Goal: Information Seeking & Learning: Learn about a topic

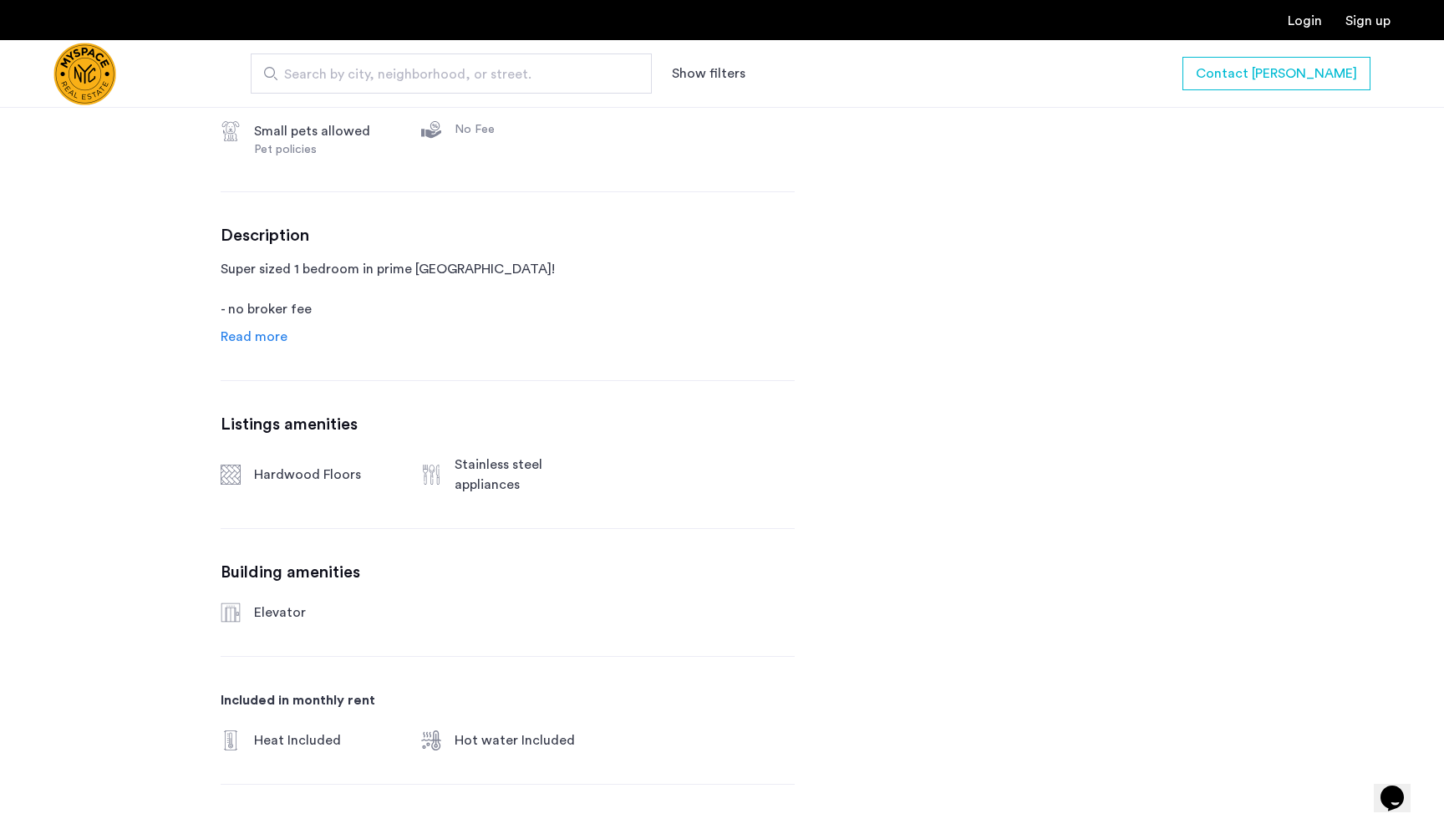
scroll to position [769, 0]
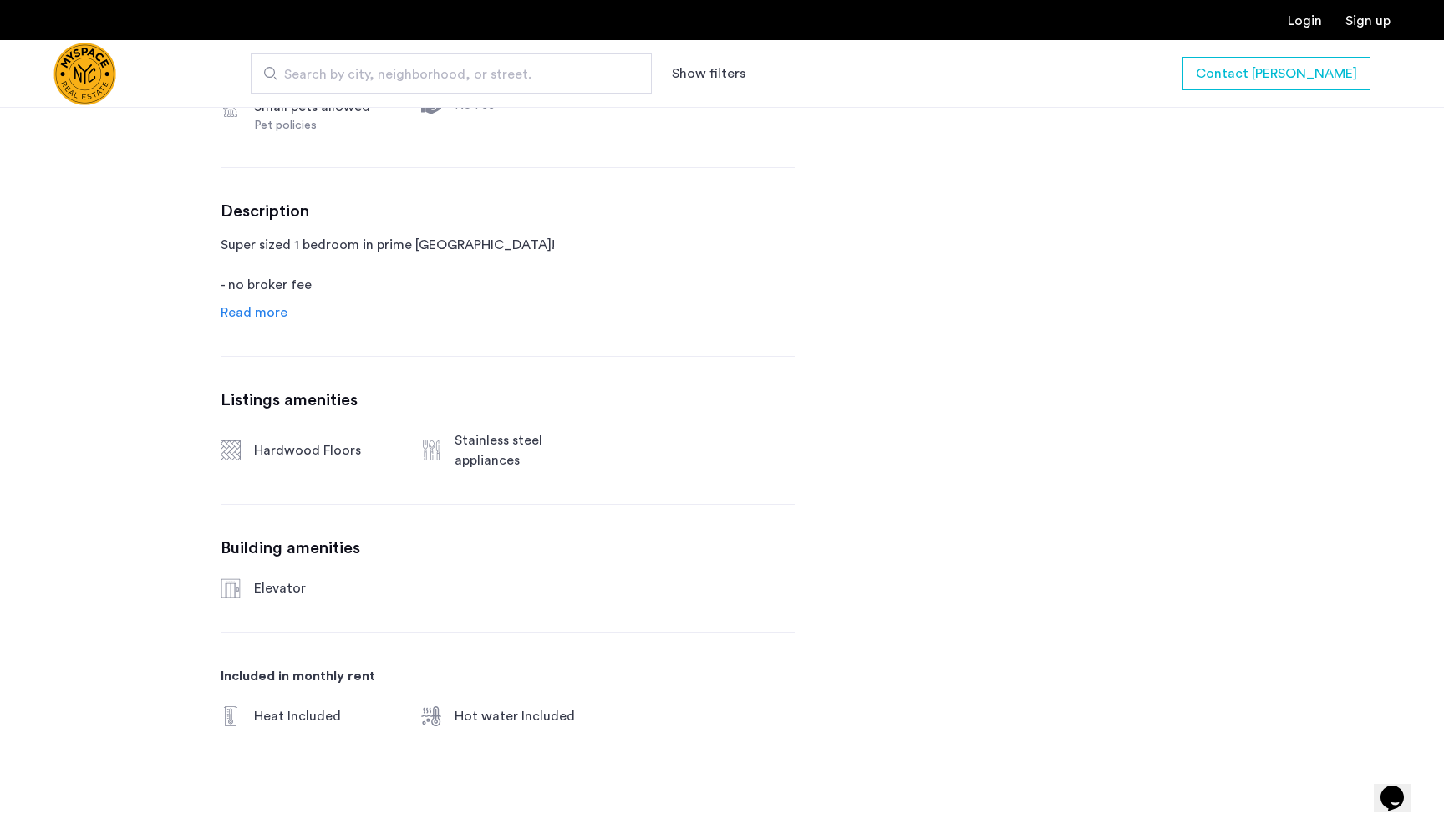
click at [242, 313] on span "Read more" at bounding box center [254, 312] width 67 height 13
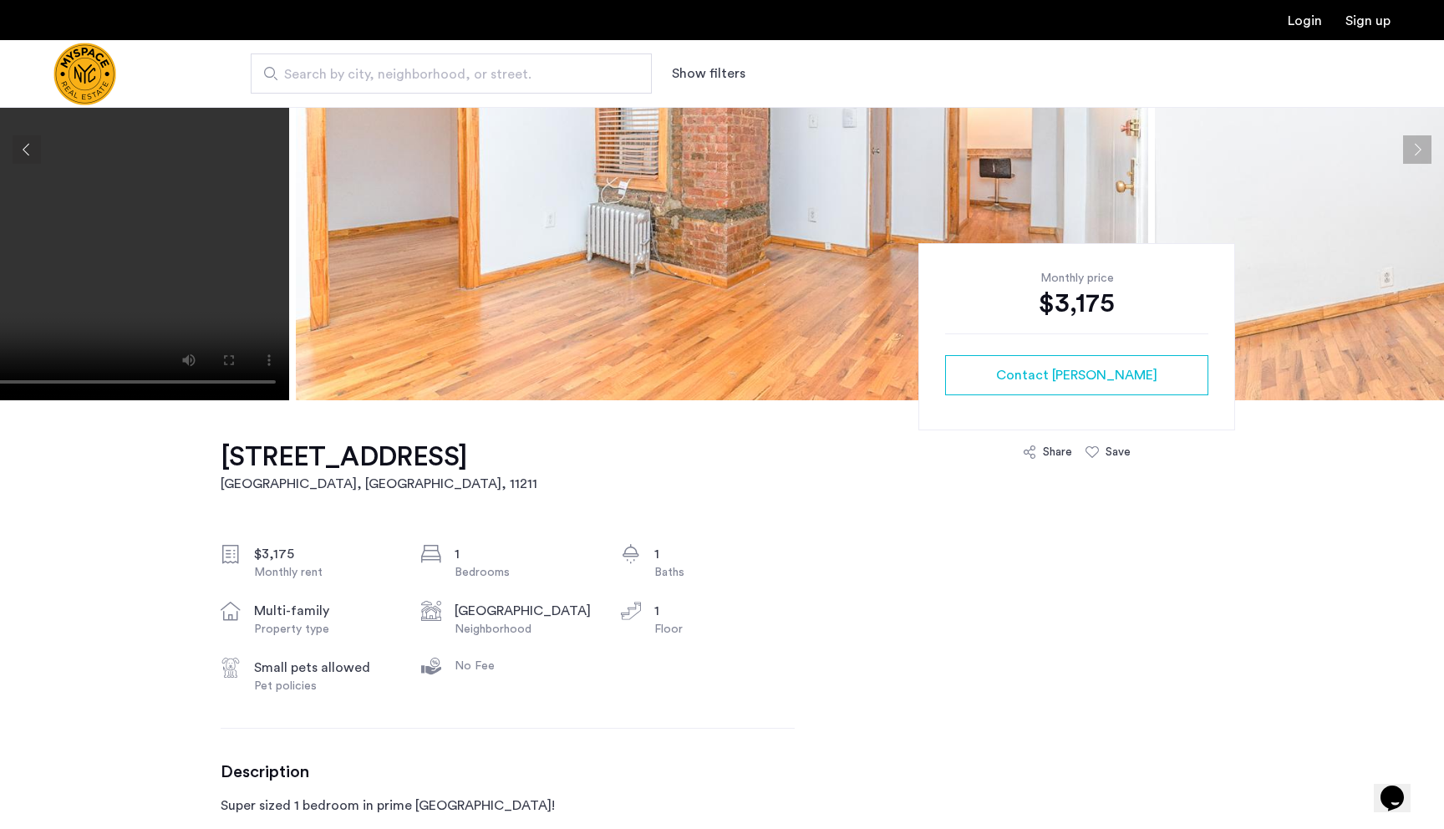
scroll to position [0, 0]
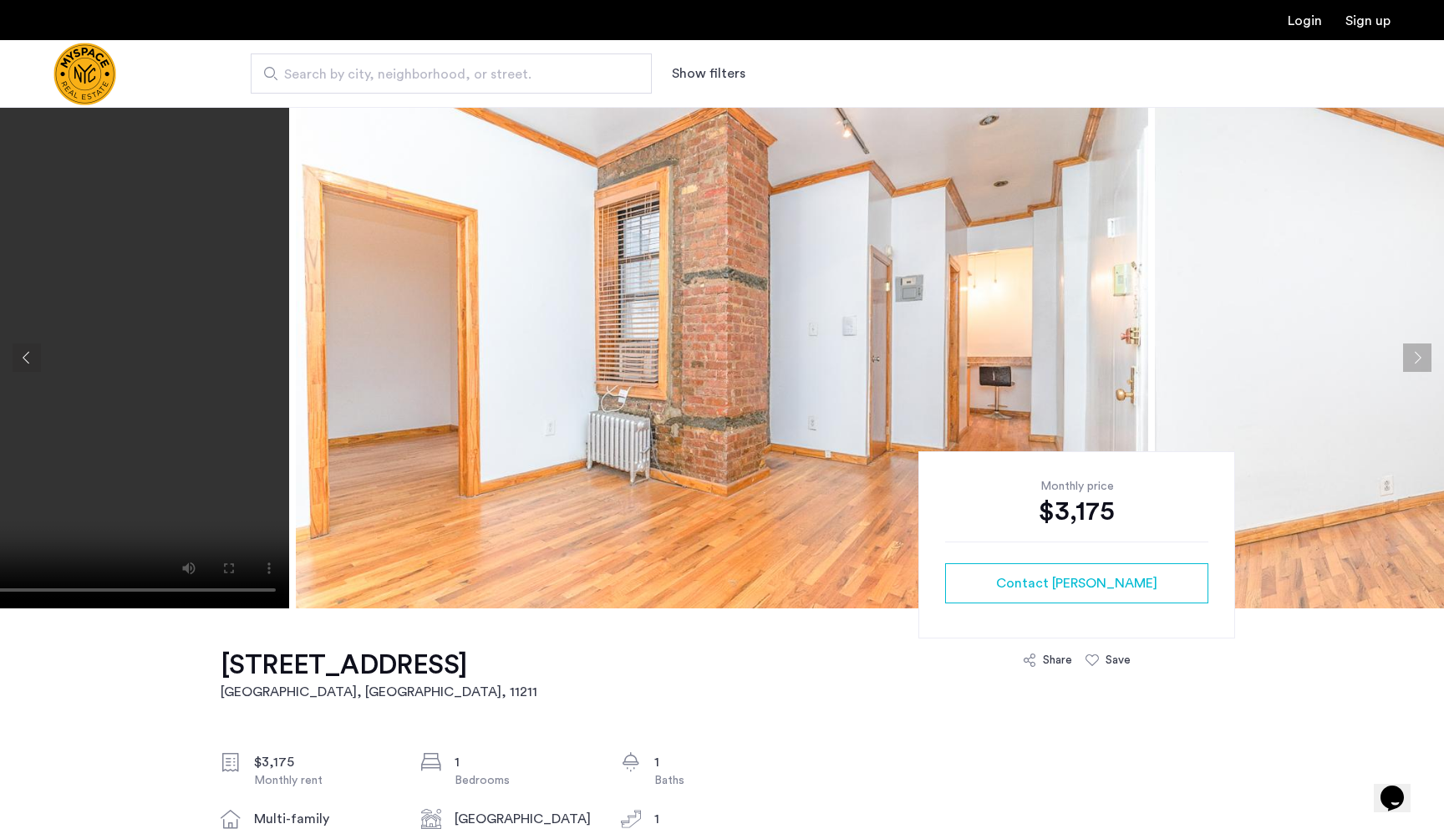
click at [1411, 358] on button "Next apartment" at bounding box center [1417, 358] width 28 height 28
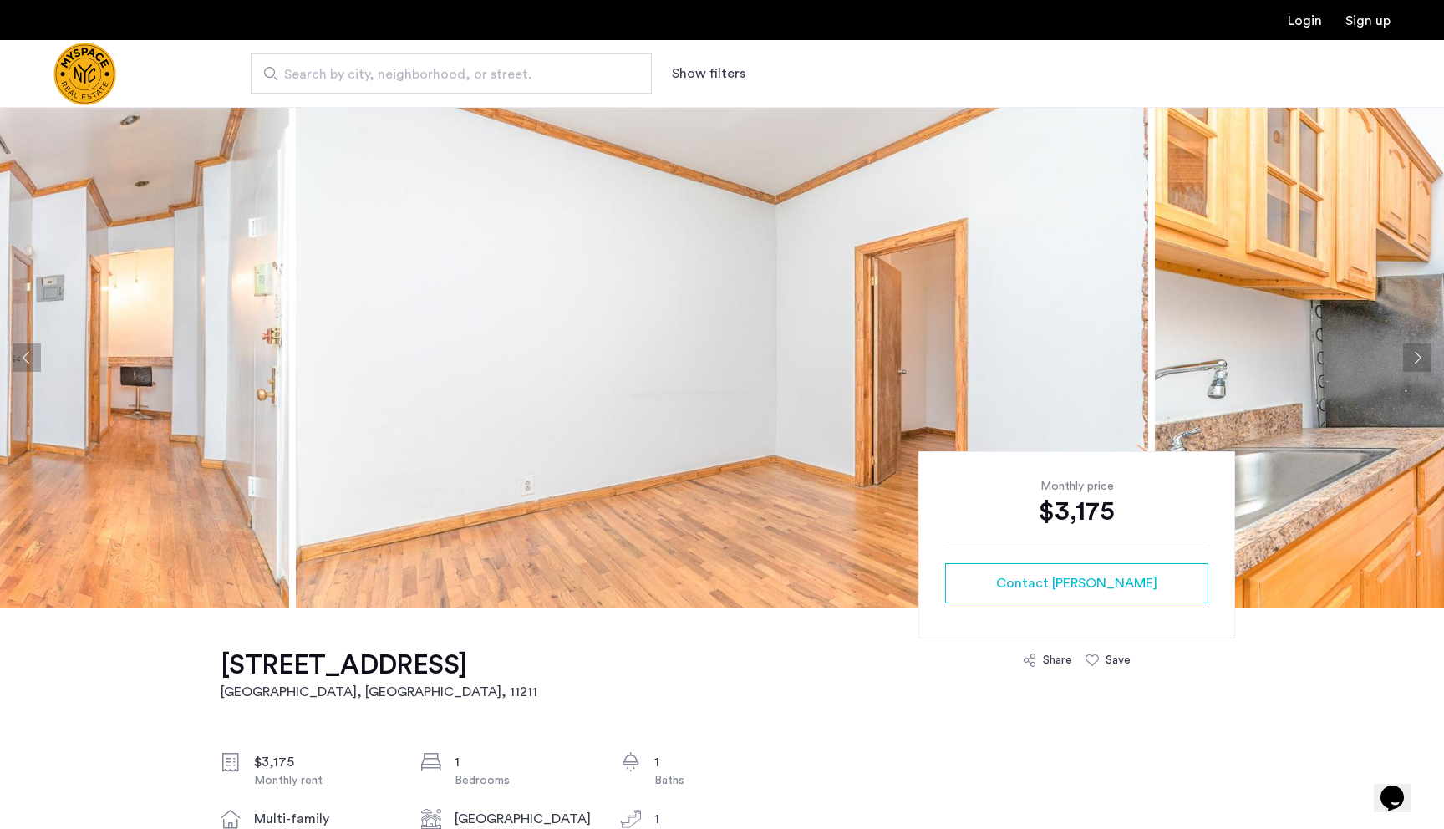
click at [1411, 358] on button "Next apartment" at bounding box center [1417, 358] width 28 height 28
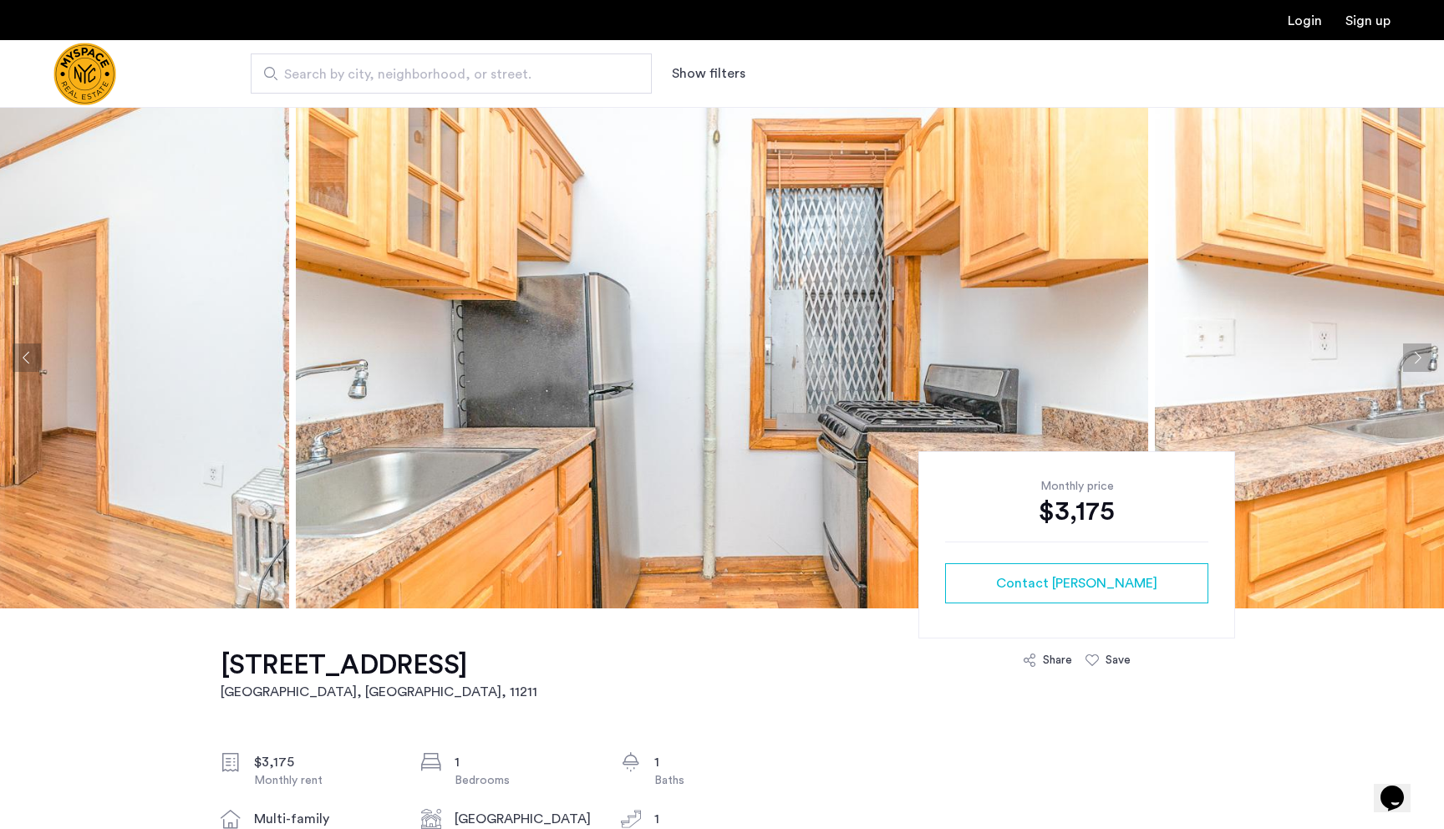
click at [1420, 359] on button "Next apartment" at bounding box center [1417, 358] width 28 height 28
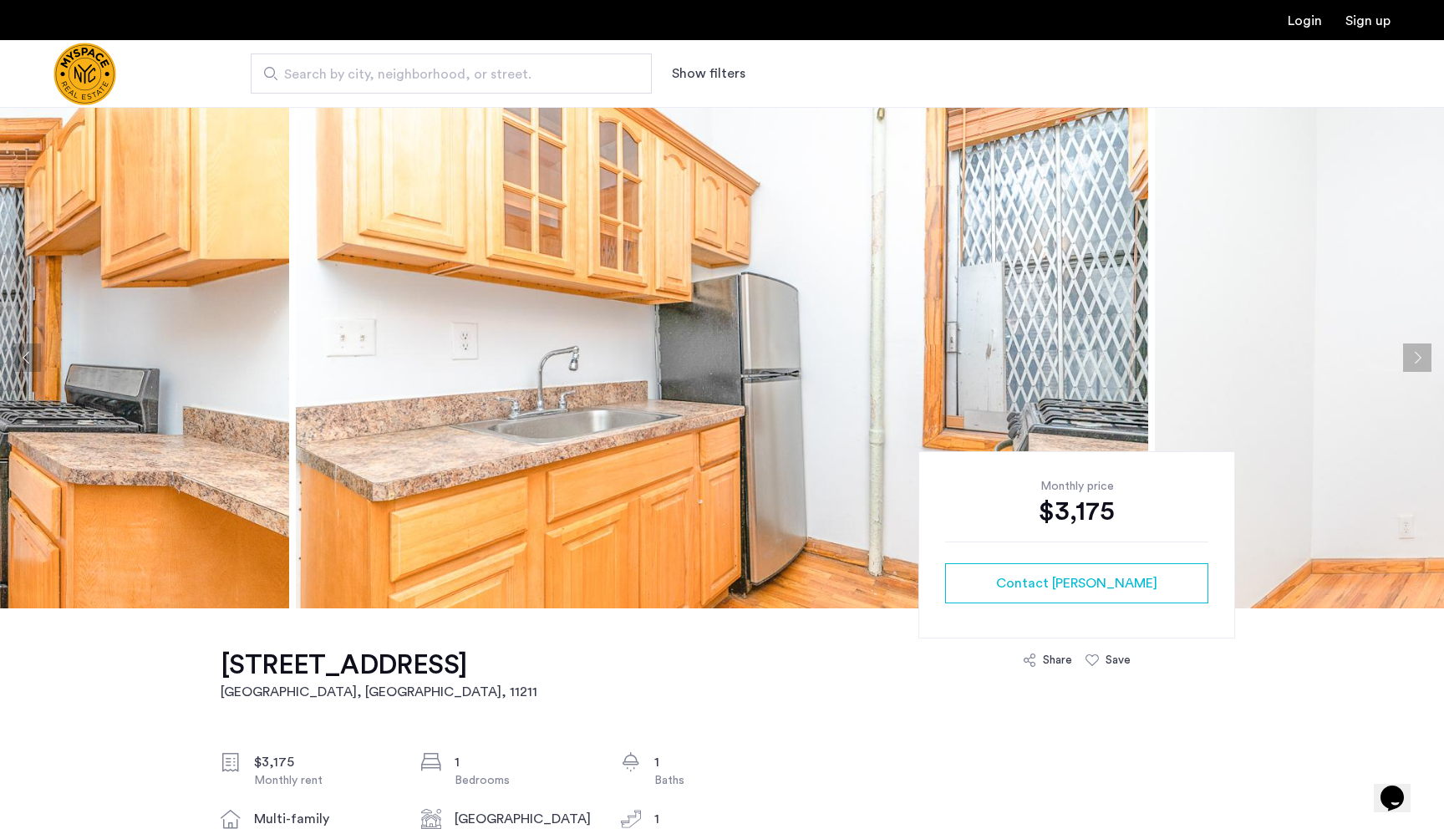
click at [1420, 359] on button "Next apartment" at bounding box center [1417, 358] width 28 height 28
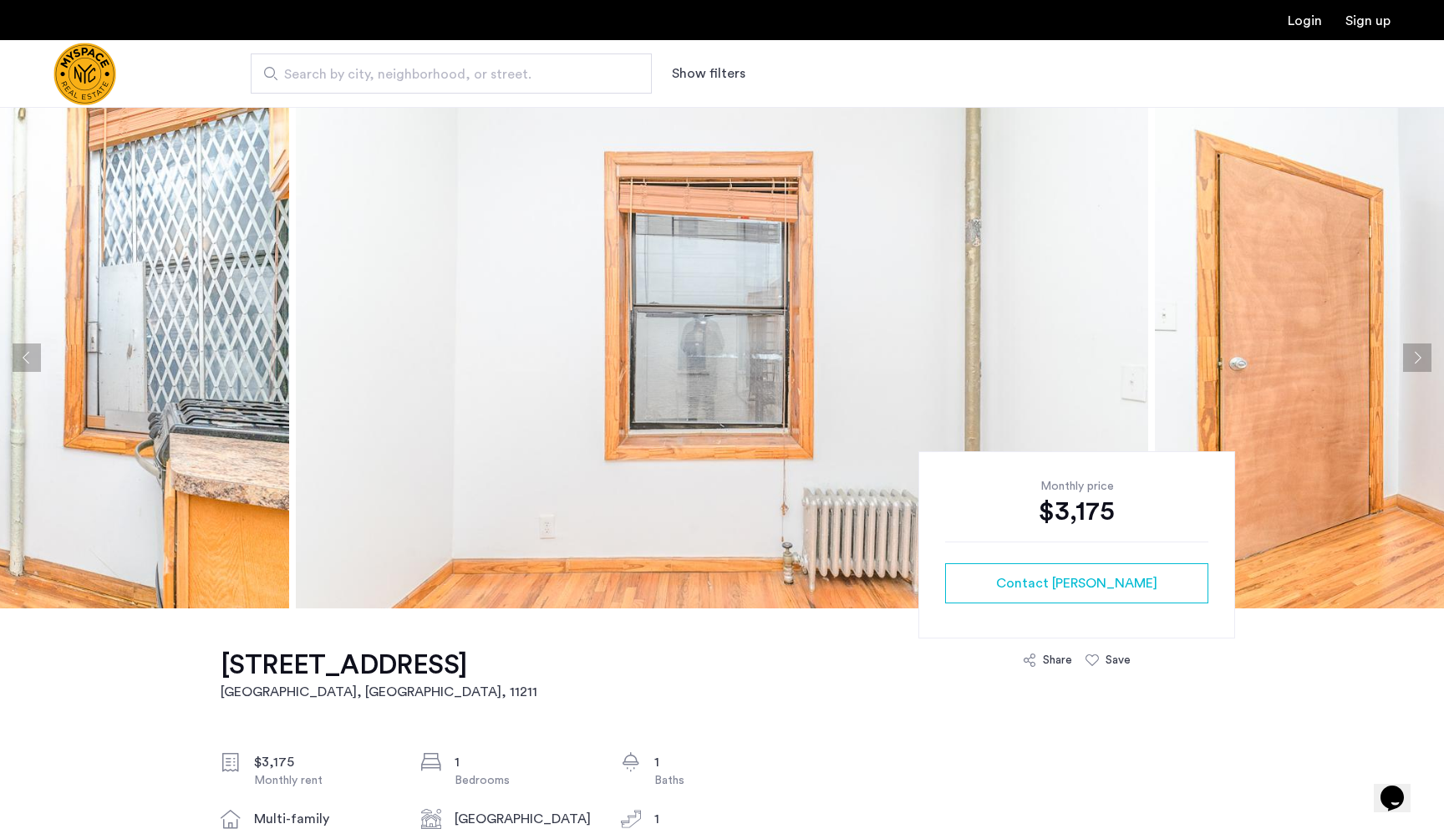
click at [1420, 359] on button "Next apartment" at bounding box center [1417, 358] width 28 height 28
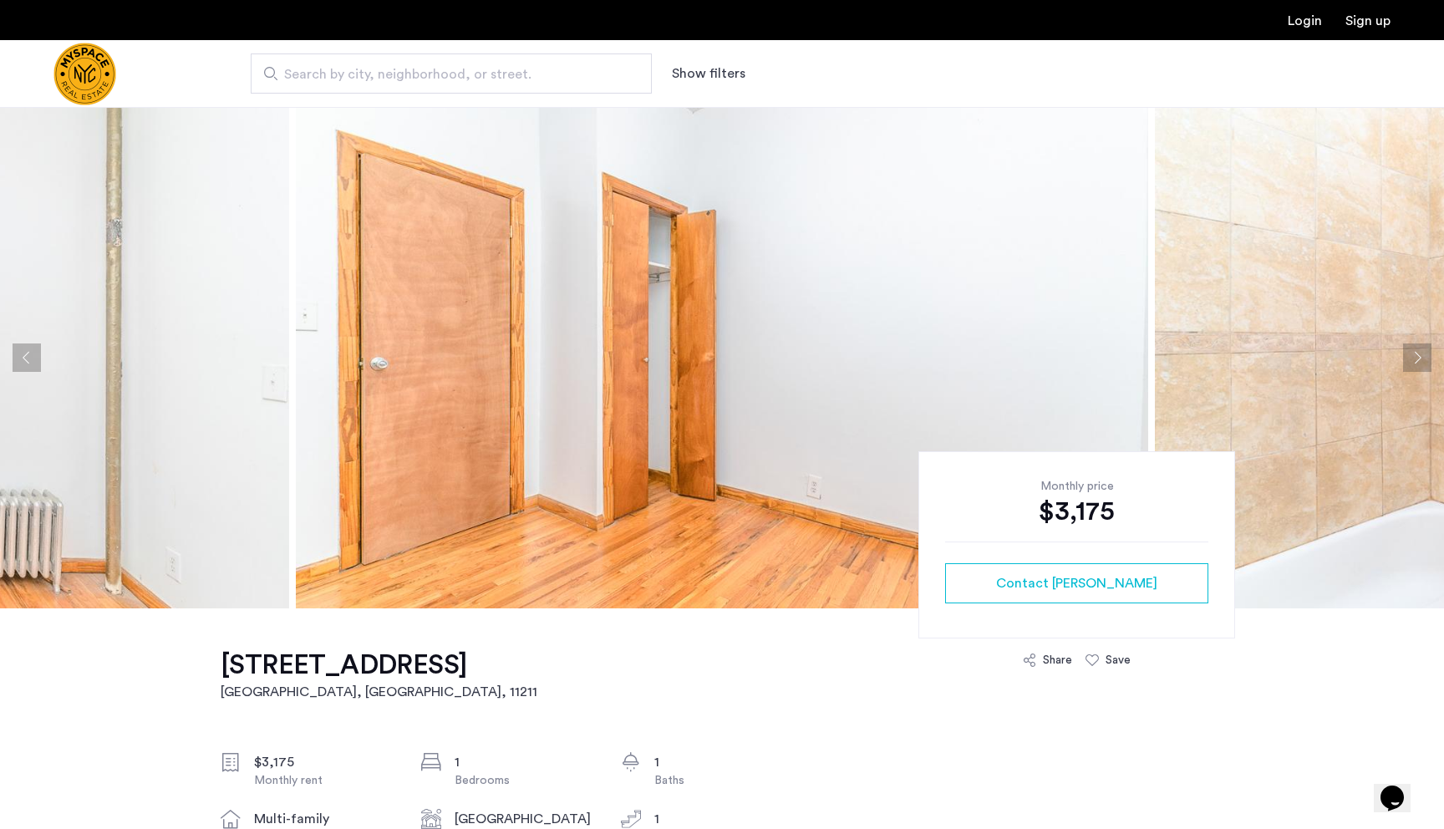
click at [1420, 359] on button "Next apartment" at bounding box center [1417, 358] width 28 height 28
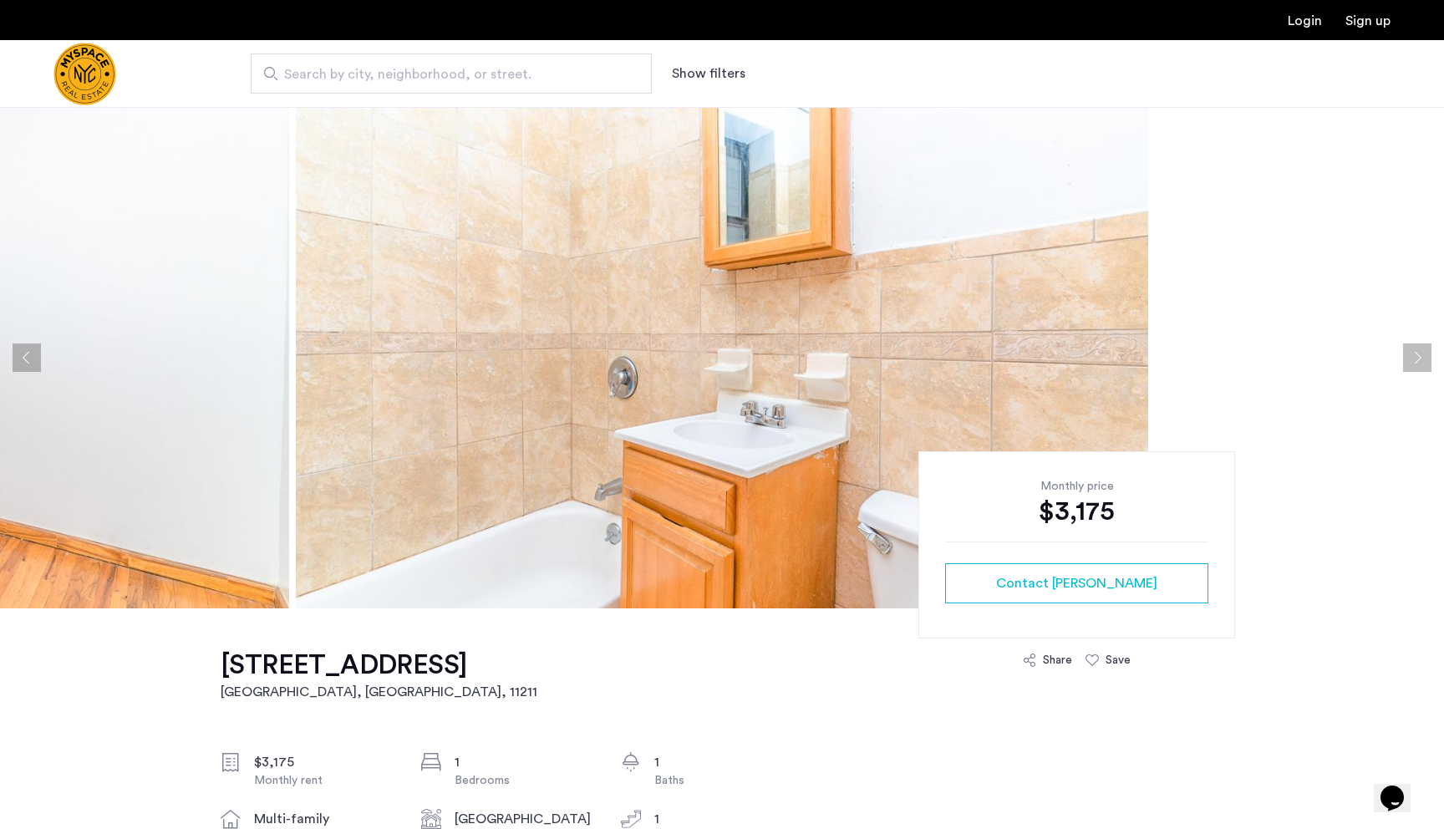
click at [1420, 359] on button "Next apartment" at bounding box center [1417, 358] width 28 height 28
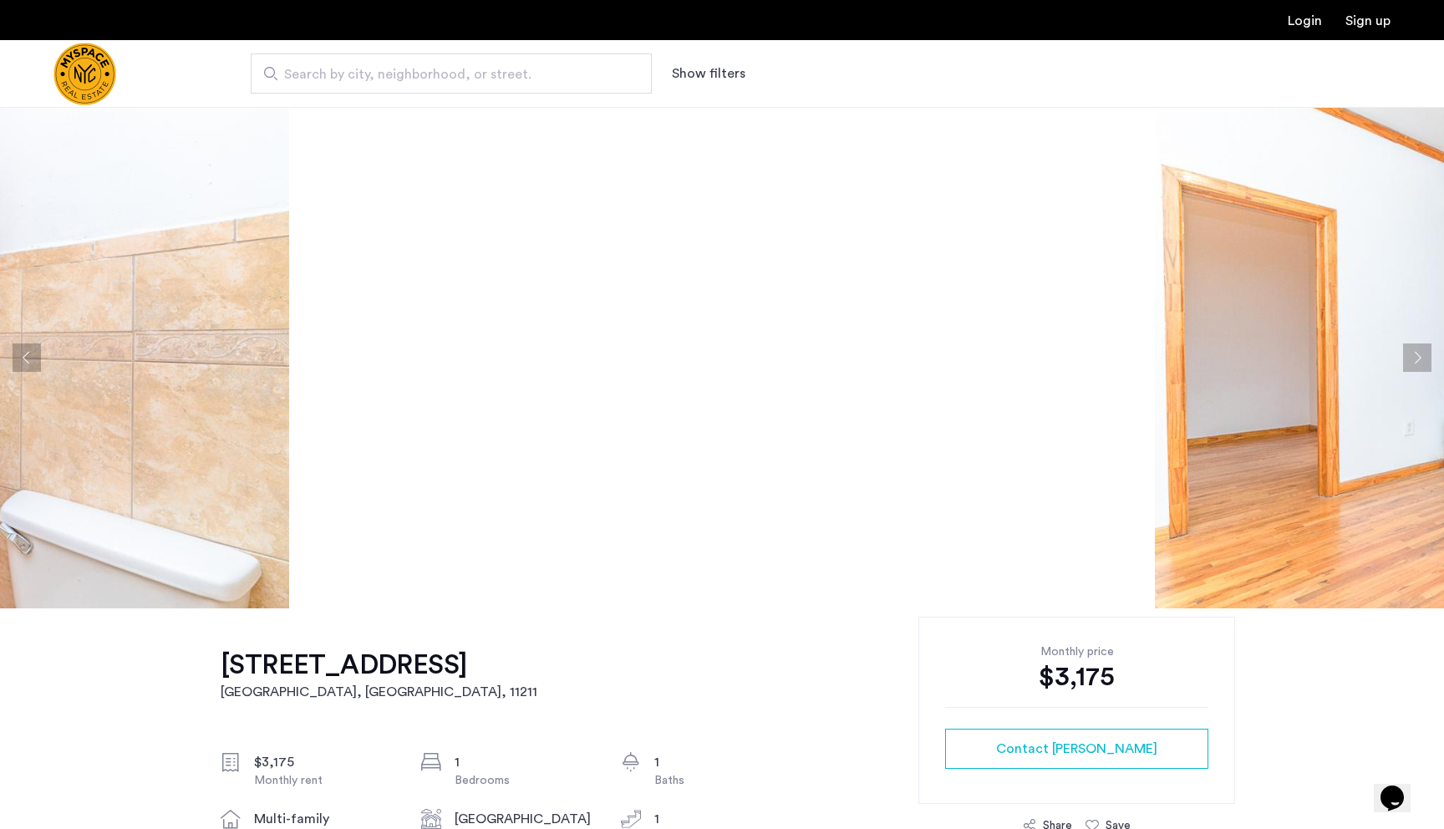
click at [1420, 359] on button "Next apartment" at bounding box center [1417, 358] width 28 height 28
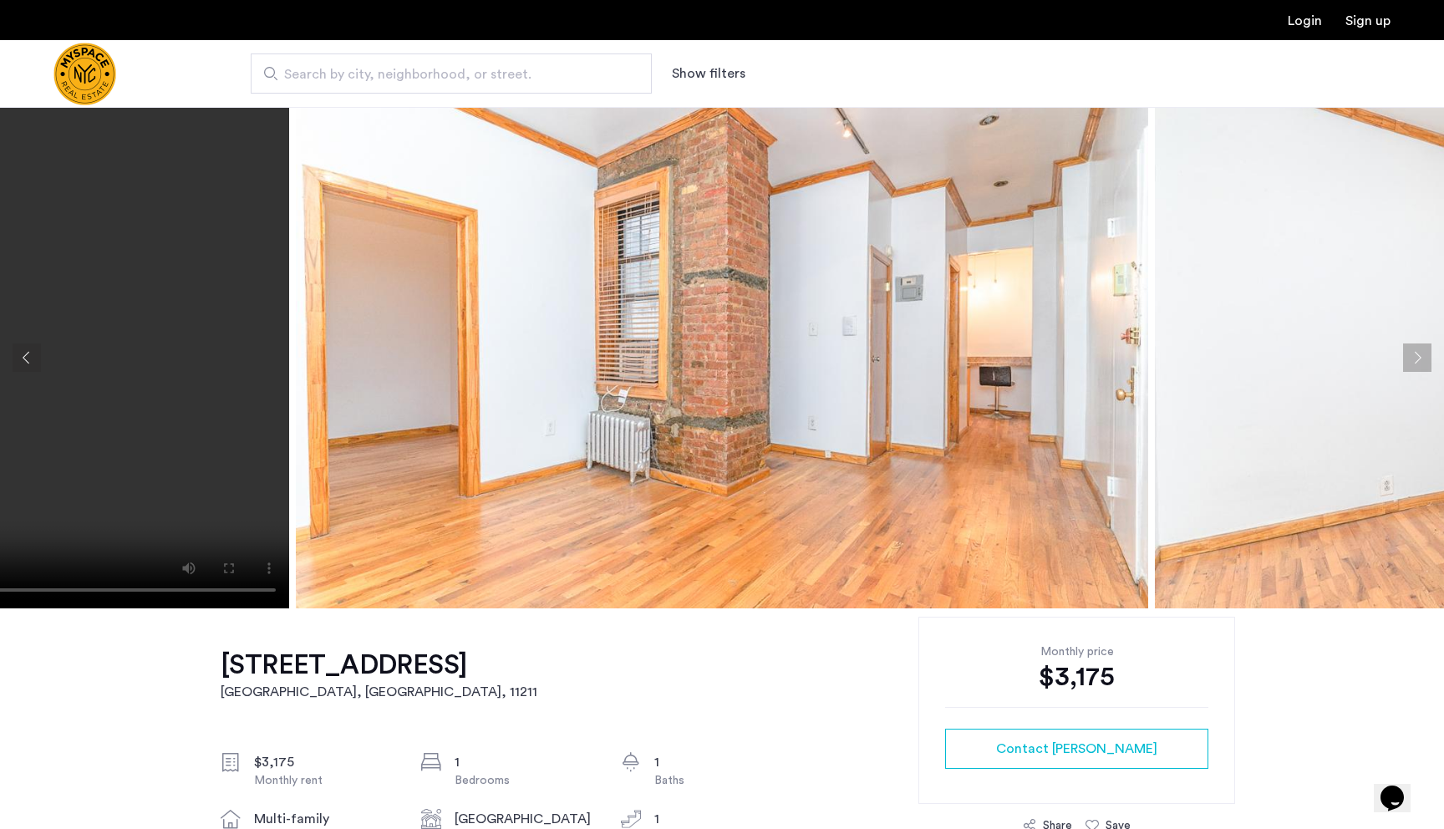
click at [1420, 359] on button "Next apartment" at bounding box center [1417, 358] width 28 height 28
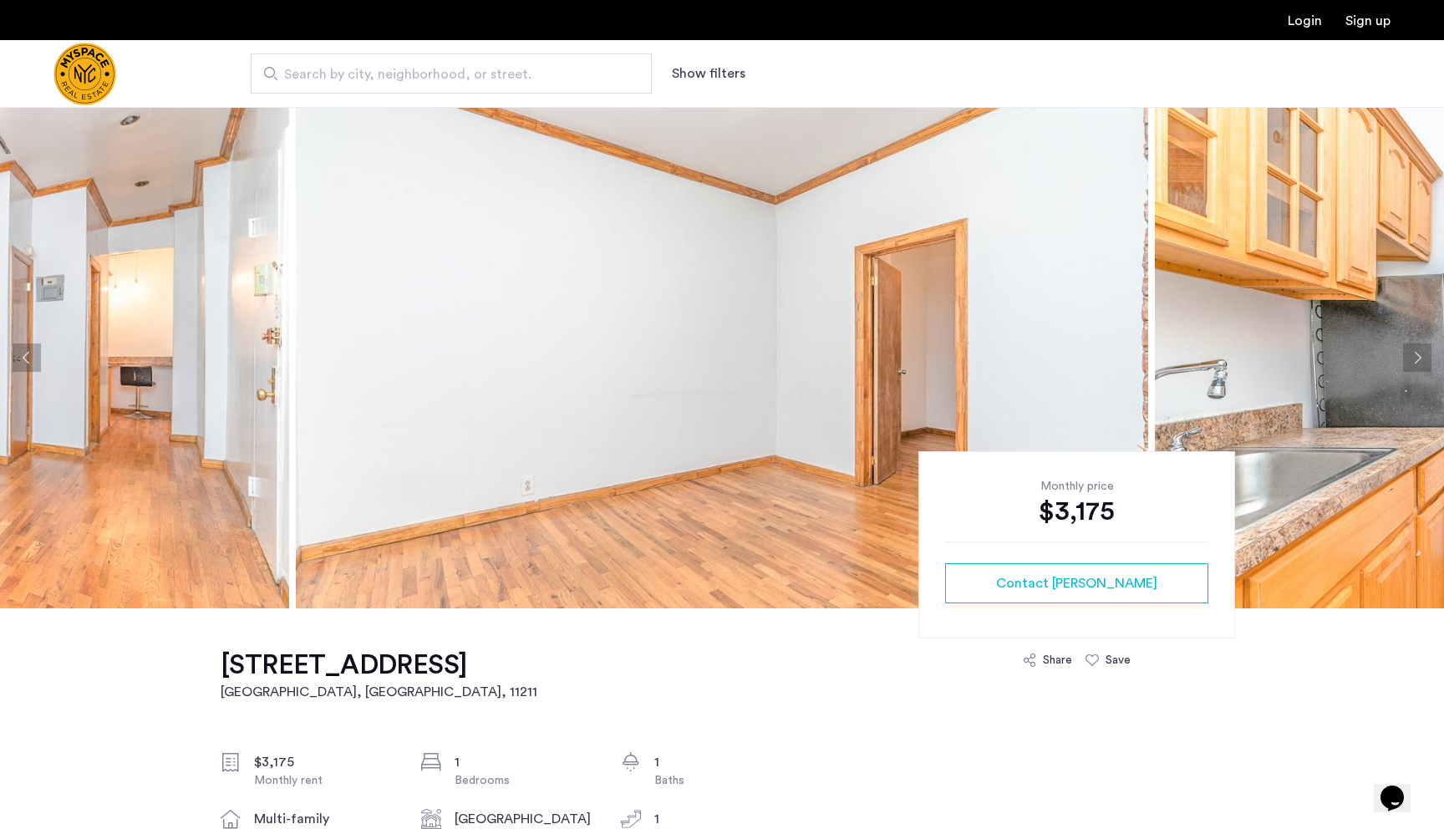
click at [1420, 359] on button "Next apartment" at bounding box center [1417, 358] width 28 height 28
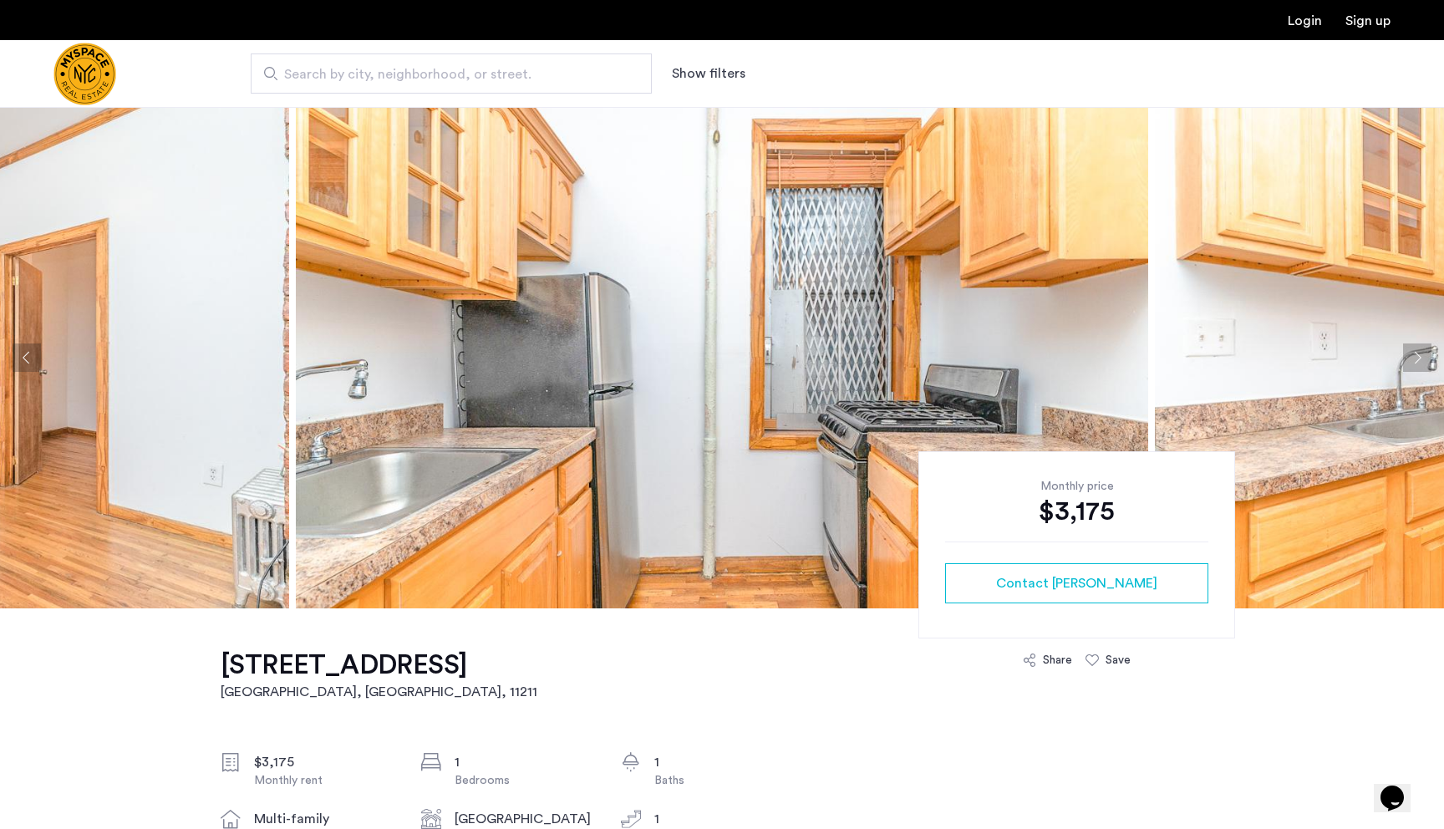
click at [1420, 359] on button "Next apartment" at bounding box center [1417, 358] width 28 height 28
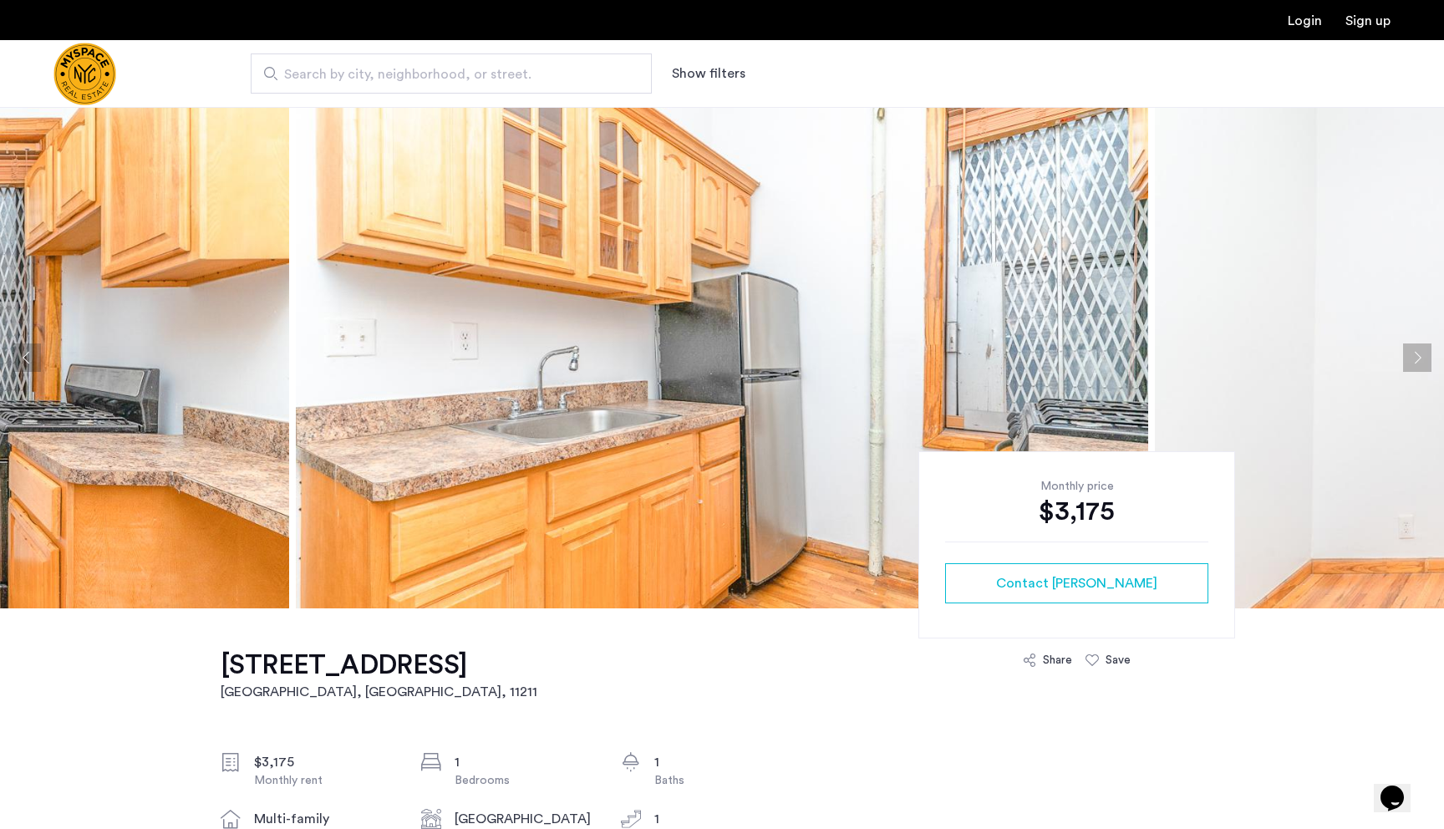
click at [1420, 359] on button "Next apartment" at bounding box center [1417, 358] width 28 height 28
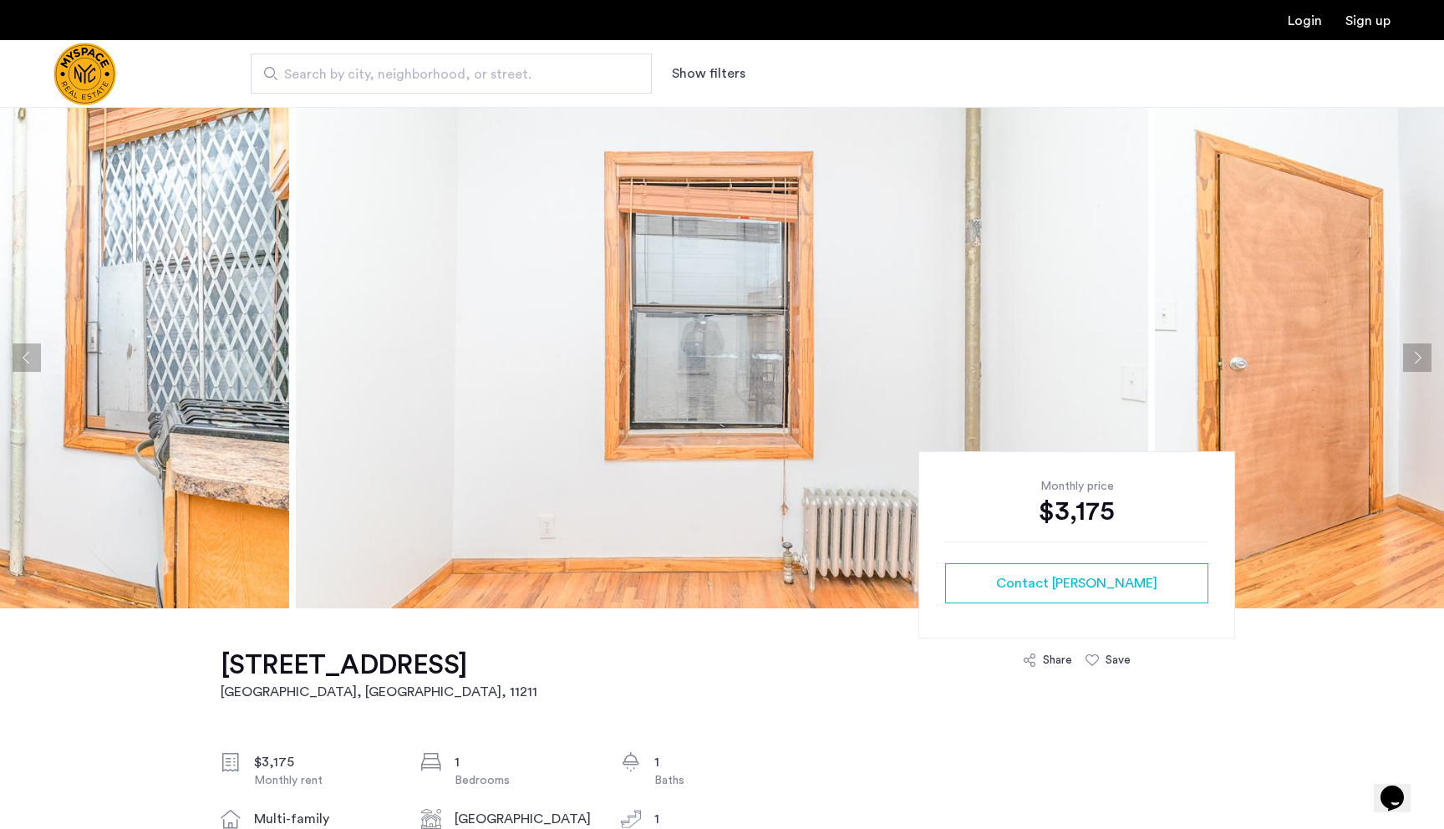
click at [1420, 359] on button "Next apartment" at bounding box center [1417, 358] width 28 height 28
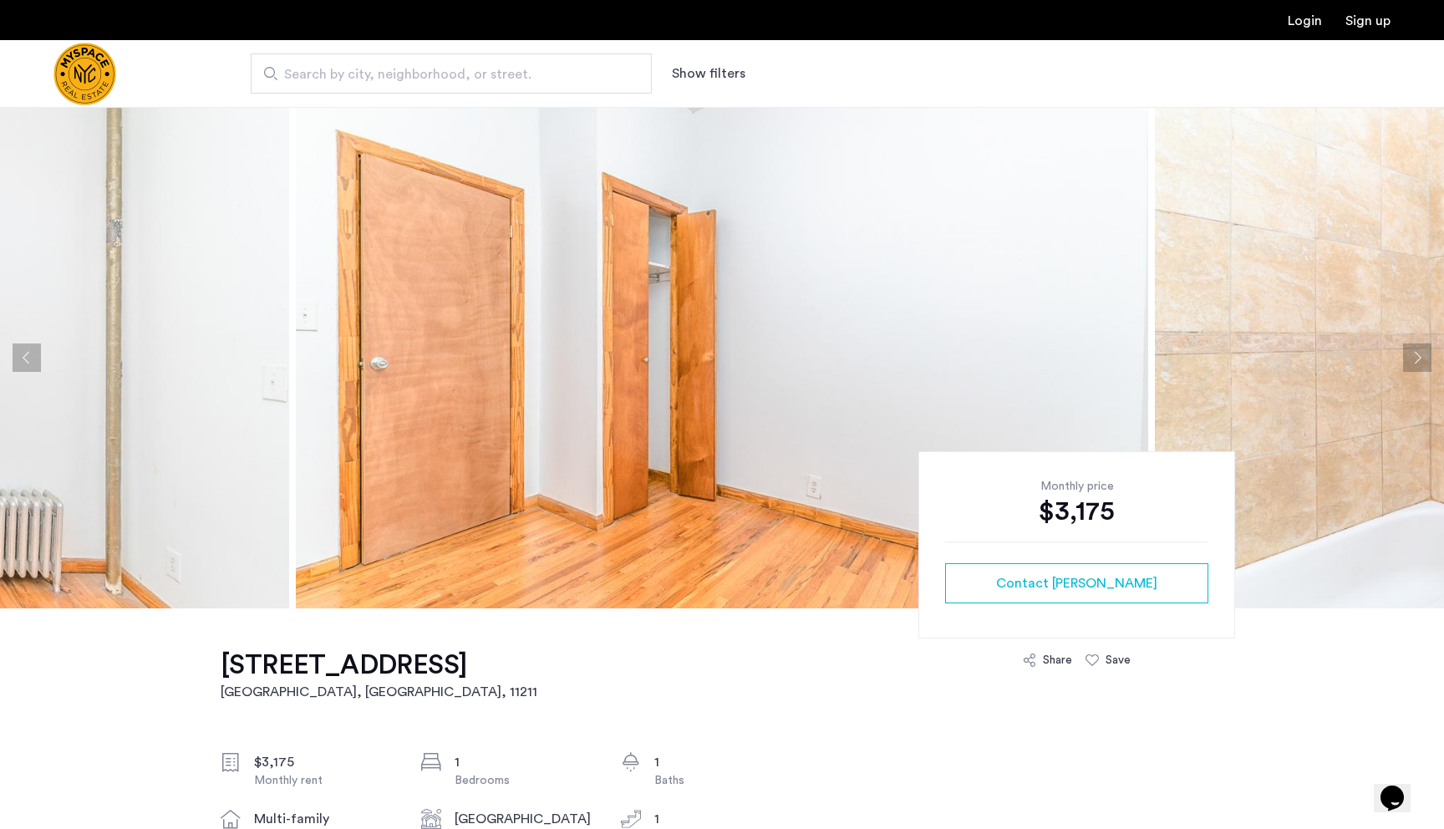
click at [1420, 359] on button "Next apartment" at bounding box center [1417, 358] width 28 height 28
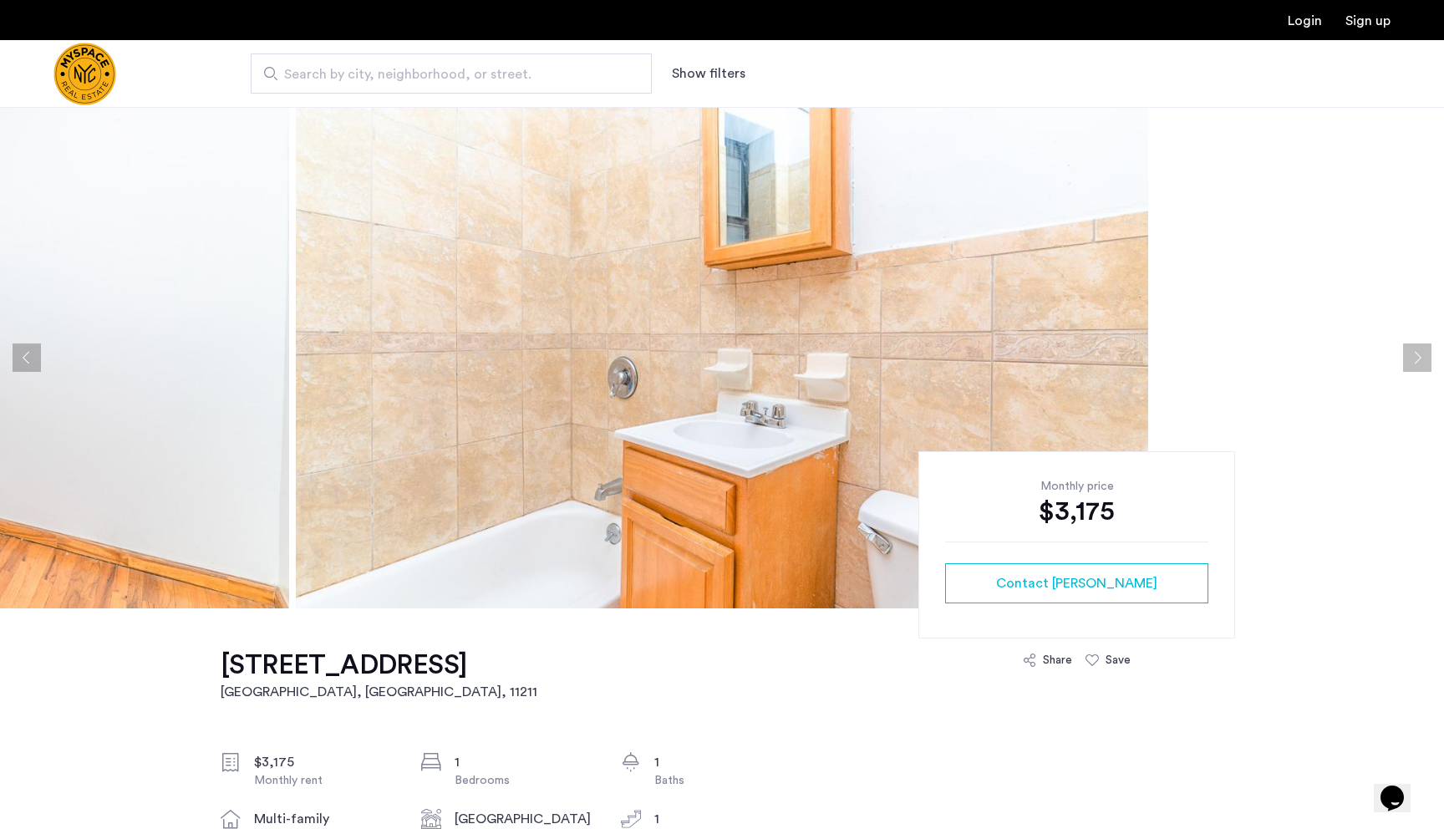
click at [1420, 359] on button "Next apartment" at bounding box center [1417, 358] width 28 height 28
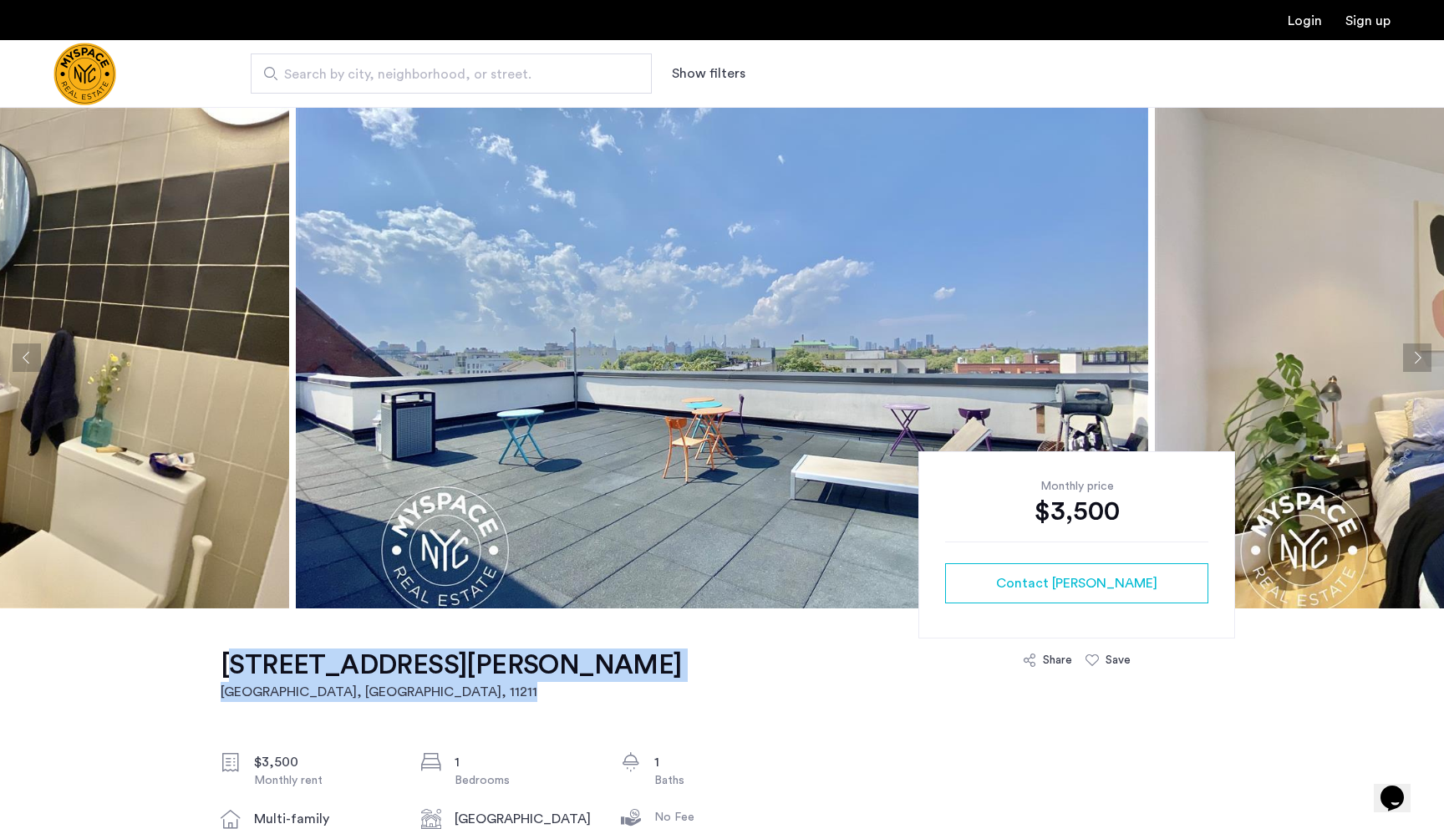
drag, startPoint x: 218, startPoint y: 660, endPoint x: 505, endPoint y: 665, distance: 286.7
click at [1419, 349] on button "Next apartment" at bounding box center [1417, 358] width 28 height 28
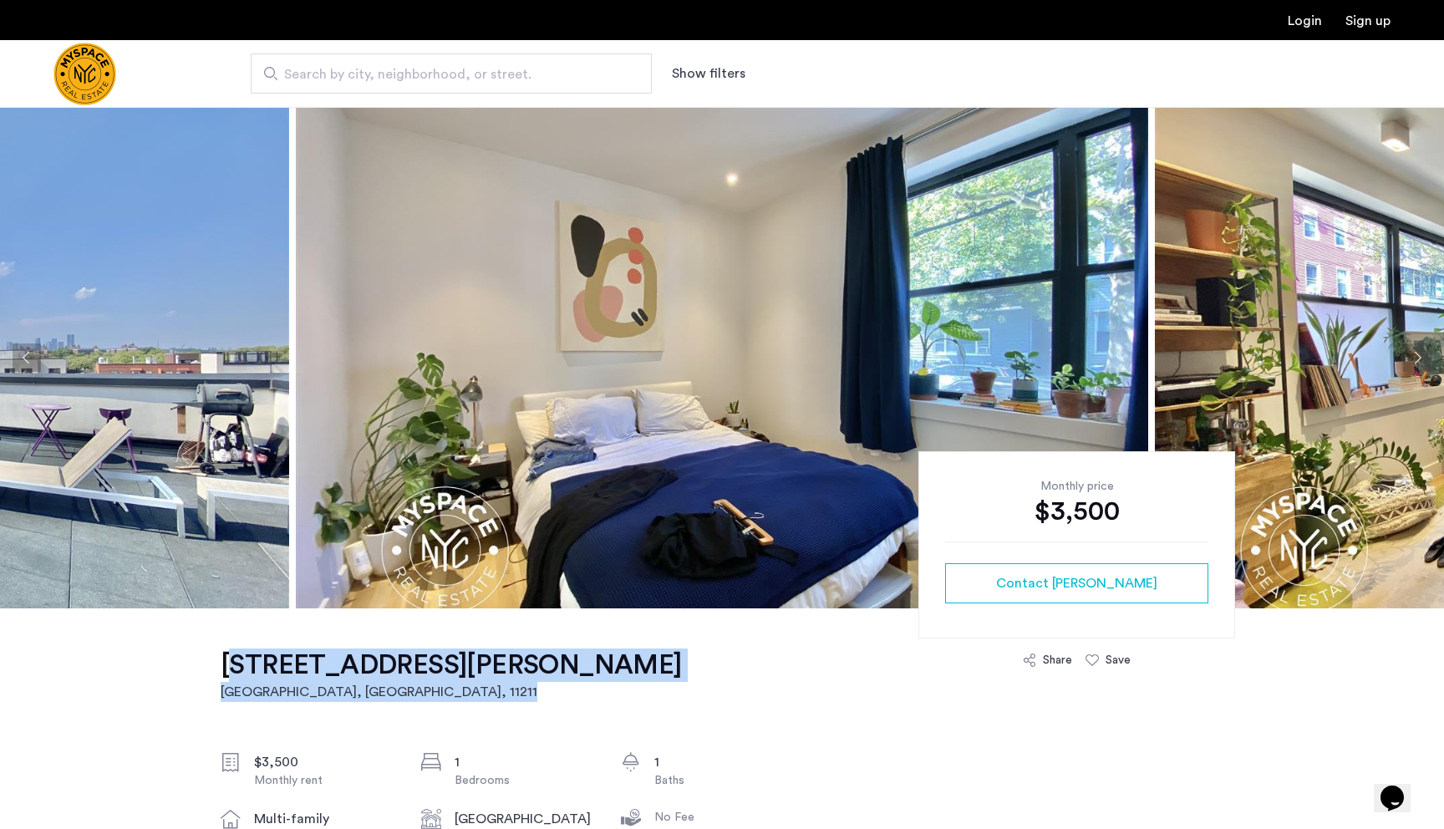
click at [1419, 349] on button "Next apartment" at bounding box center [1417, 358] width 28 height 28
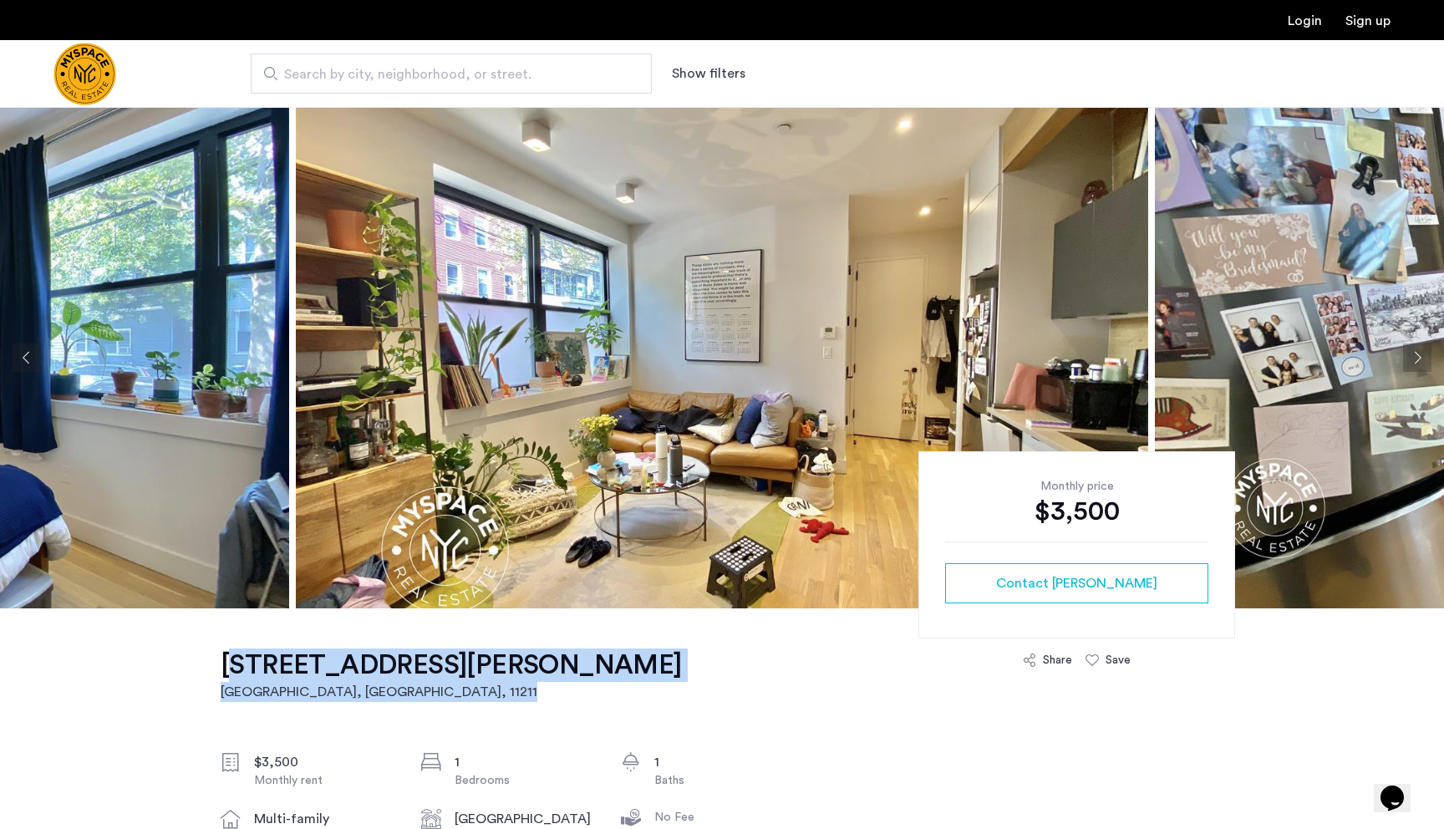
click at [1419, 349] on button "Next apartment" at bounding box center [1417, 358] width 28 height 28
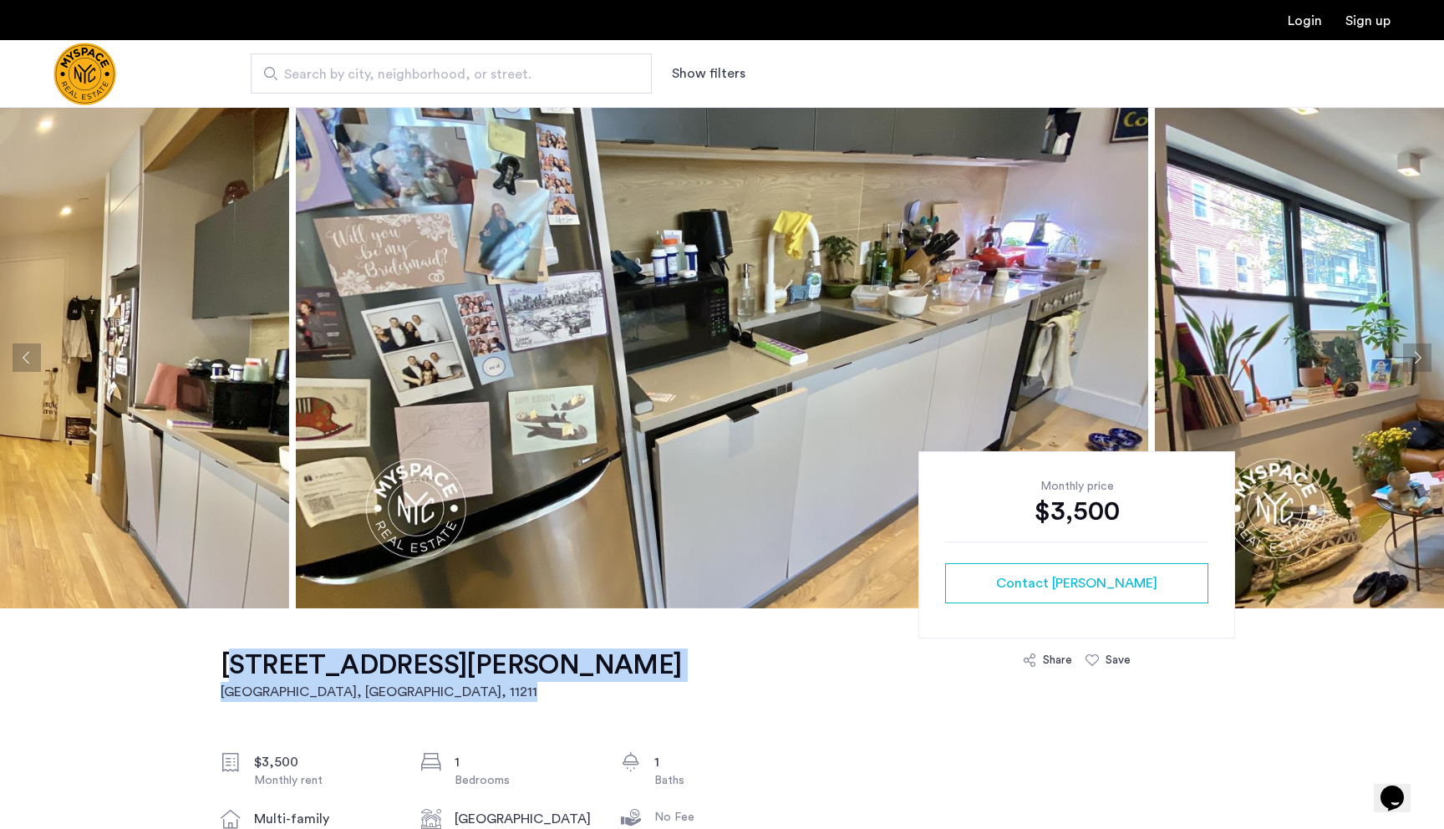
click at [1419, 349] on button "Next apartment" at bounding box center [1417, 358] width 28 height 28
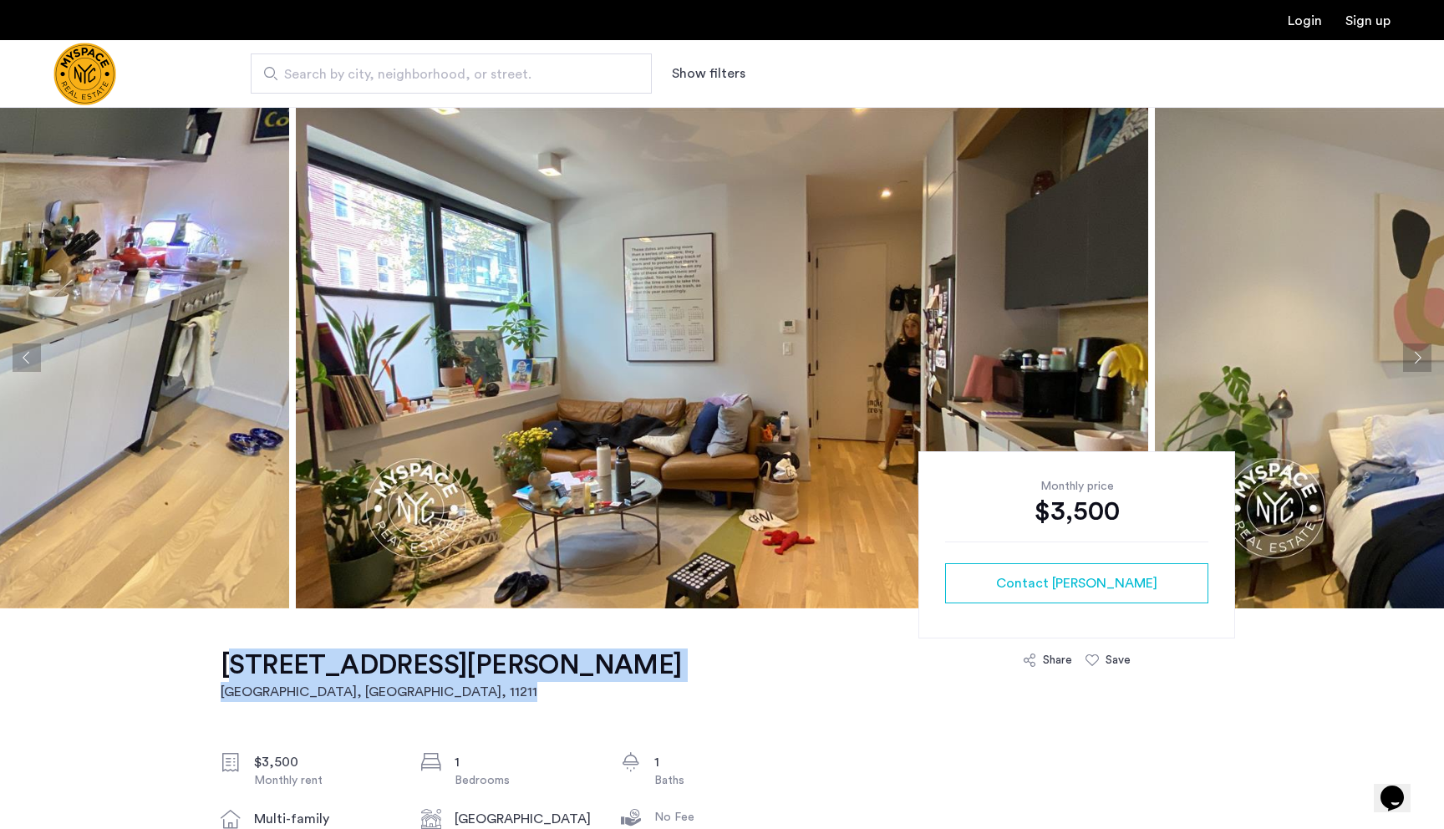
click at [1419, 349] on button "Next apartment" at bounding box center [1417, 358] width 28 height 28
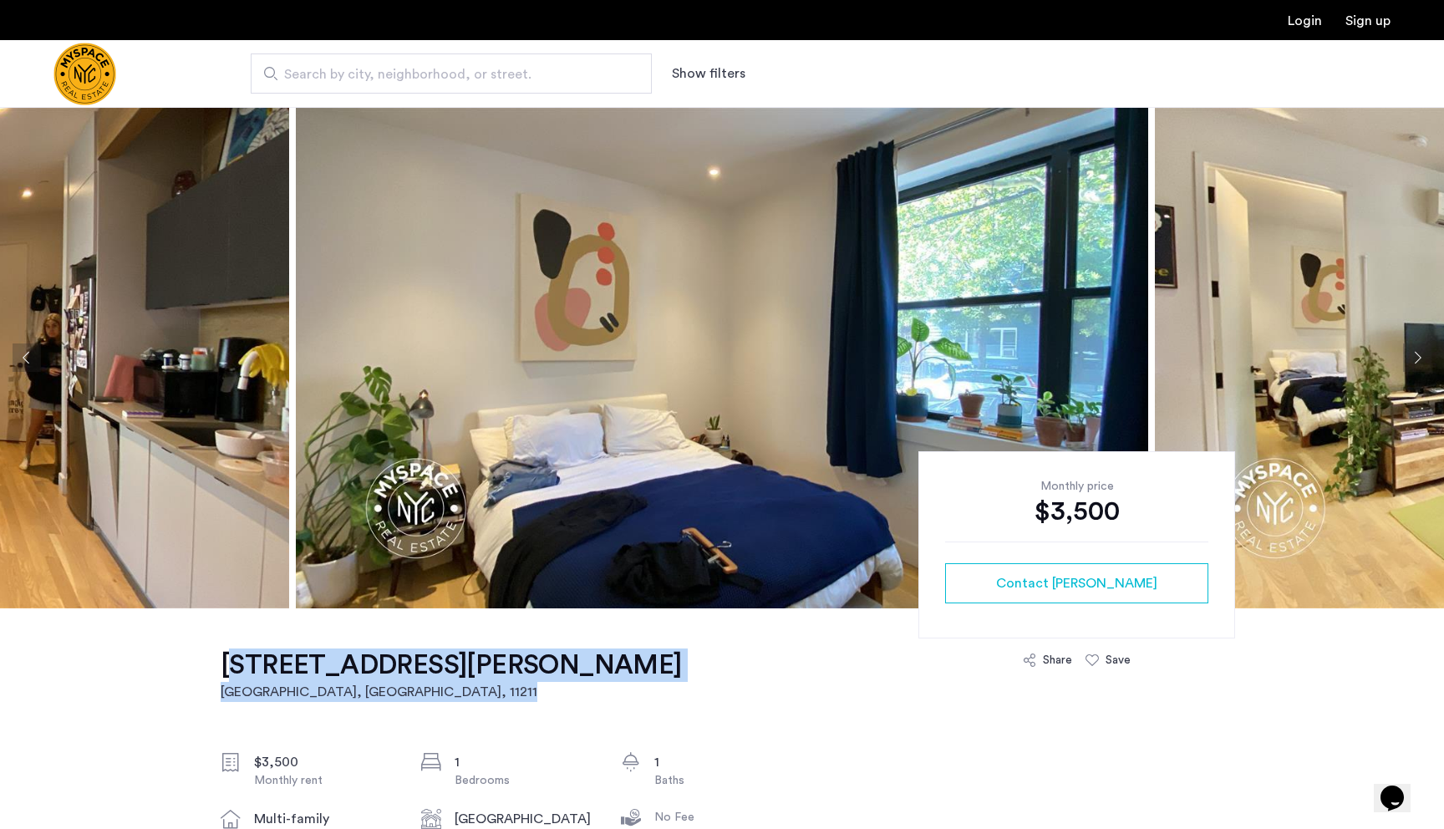
click at [1419, 349] on button "Next apartment" at bounding box center [1417, 358] width 28 height 28
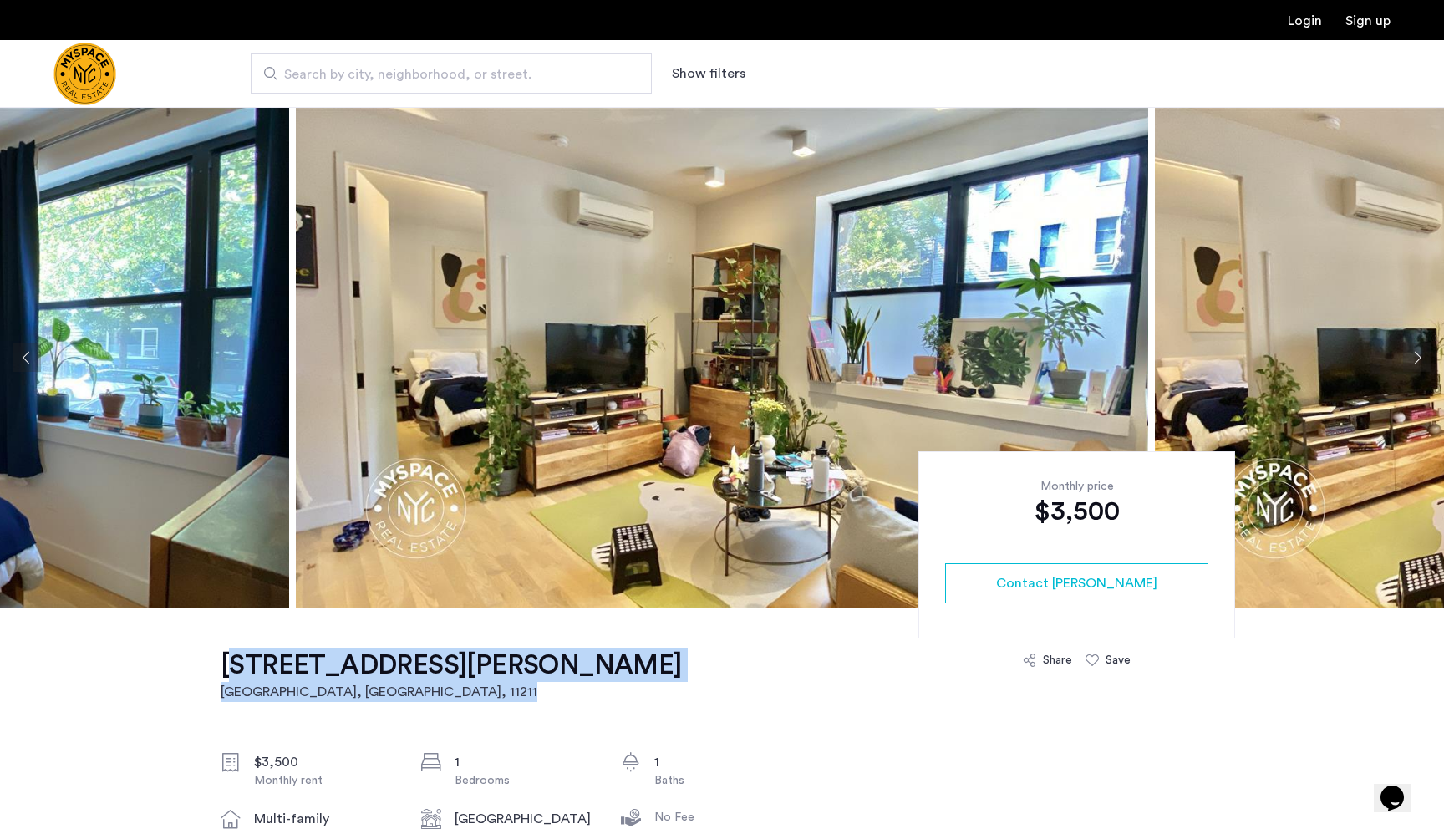
copy link "312 Devoe St, Unit 2D Brooklyn, NY , 11211"
click at [1403, 344] on button "Next apartment" at bounding box center [1417, 358] width 28 height 28
